Goal: Navigation & Orientation: Find specific page/section

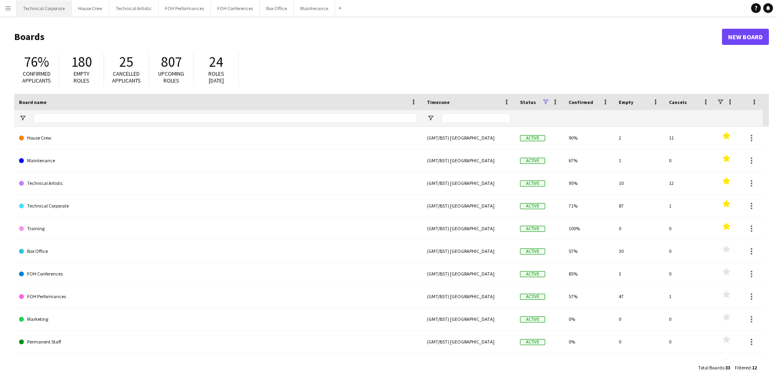
click at [54, 13] on button "Technical Corporate Close" at bounding box center [44, 8] width 55 height 16
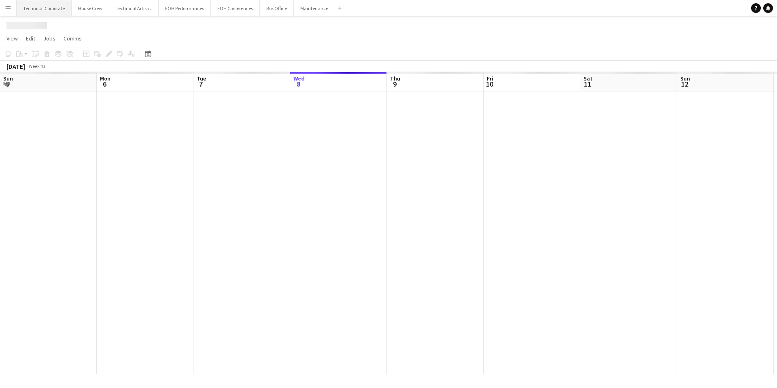
scroll to position [0, 194]
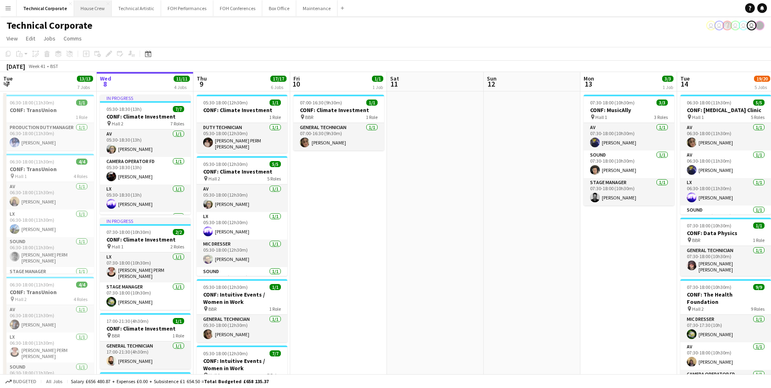
click at [85, 15] on button "House Crew Close" at bounding box center [93, 8] width 38 height 16
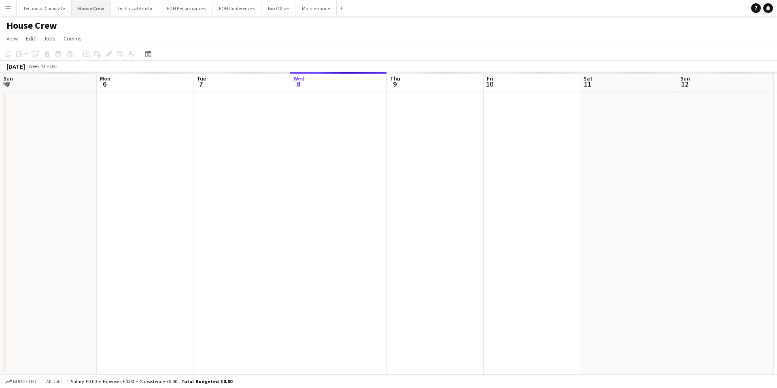
scroll to position [0, 194]
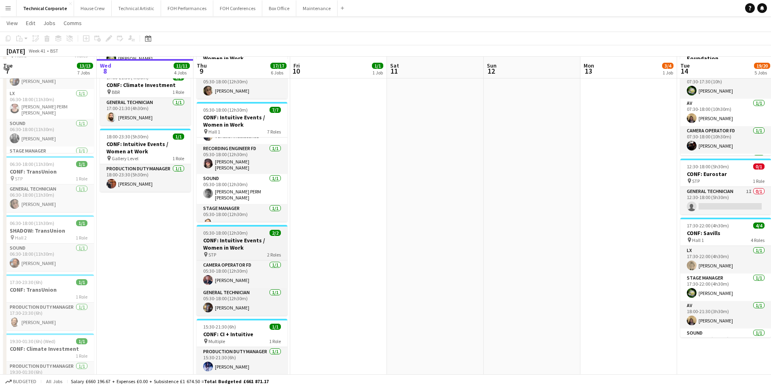
scroll to position [283, 0]
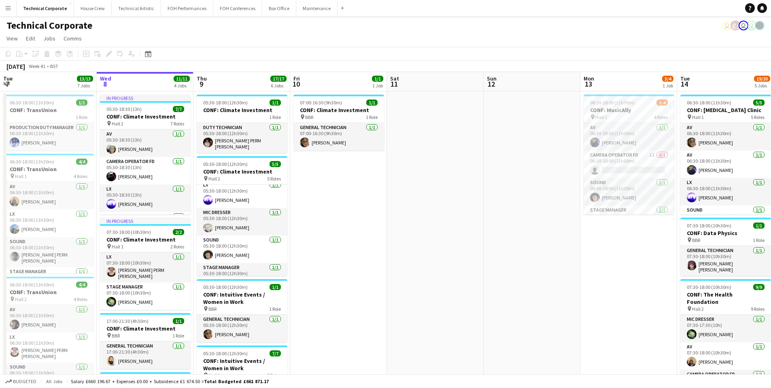
scroll to position [46, 0]
